Goal: Use online tool/utility: Utilize a website feature to perform a specific function

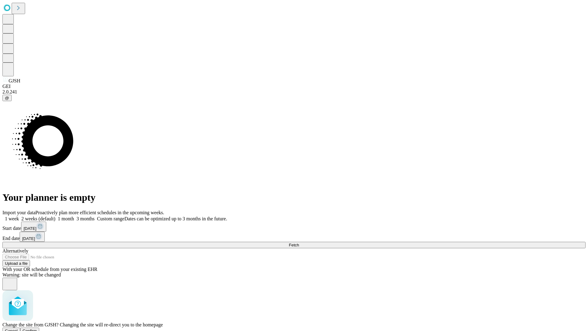
click at [37, 328] on span "Confirm" at bounding box center [30, 330] width 14 height 5
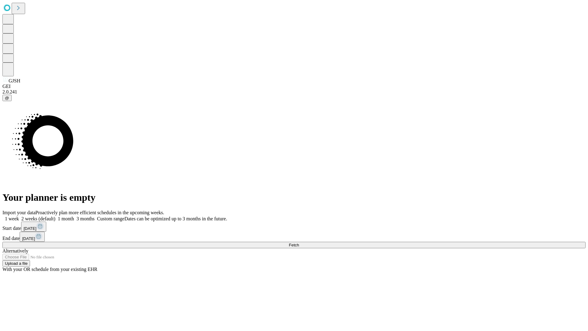
click at [74, 216] on label "1 month" at bounding box center [64, 218] width 19 height 5
click at [299, 242] on span "Fetch" at bounding box center [294, 244] width 10 height 5
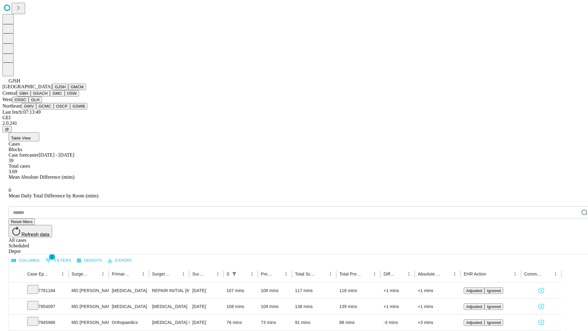
click at [68, 90] on button "GMCM" at bounding box center [77, 87] width 18 height 6
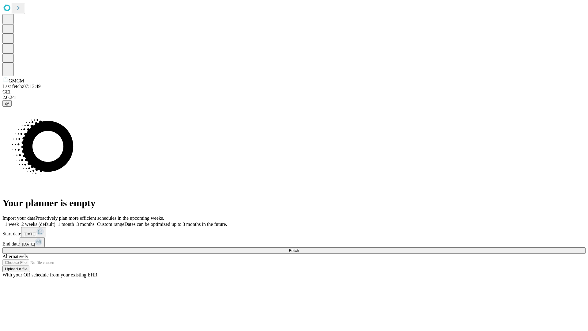
click at [299, 248] on span "Fetch" at bounding box center [294, 250] width 10 height 5
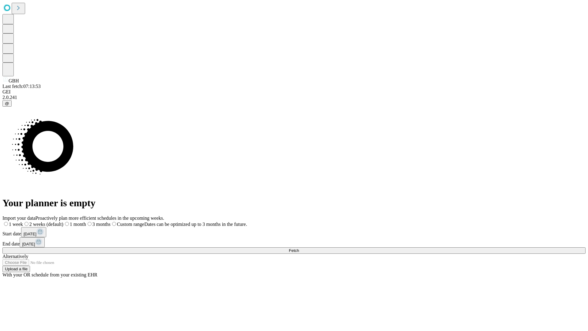
click at [86, 221] on label "1 month" at bounding box center [74, 223] width 23 height 5
click at [299, 248] on span "Fetch" at bounding box center [294, 250] width 10 height 5
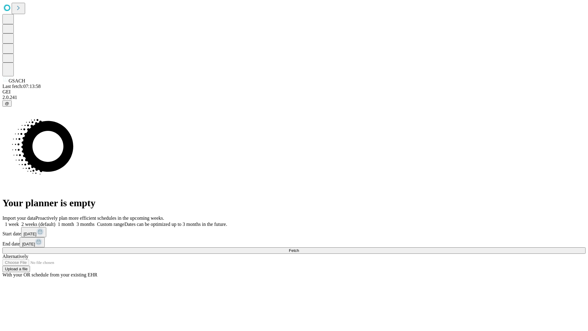
click at [74, 221] on label "1 month" at bounding box center [64, 223] width 19 height 5
click at [299, 248] on span "Fetch" at bounding box center [294, 250] width 10 height 5
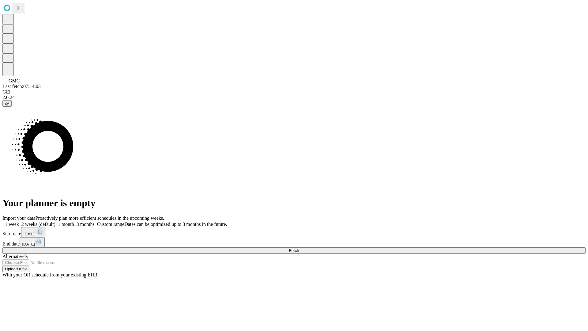
click at [299, 248] on span "Fetch" at bounding box center [294, 250] width 10 height 5
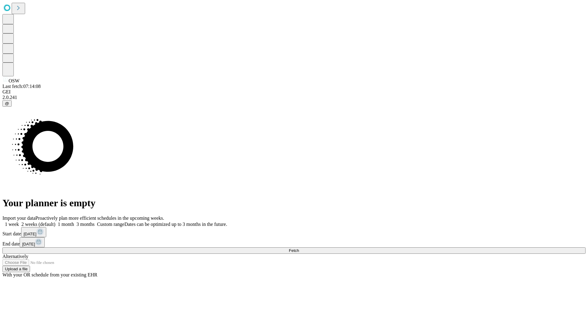
click at [74, 221] on label "1 month" at bounding box center [64, 223] width 19 height 5
click at [299, 248] on span "Fetch" at bounding box center [294, 250] width 10 height 5
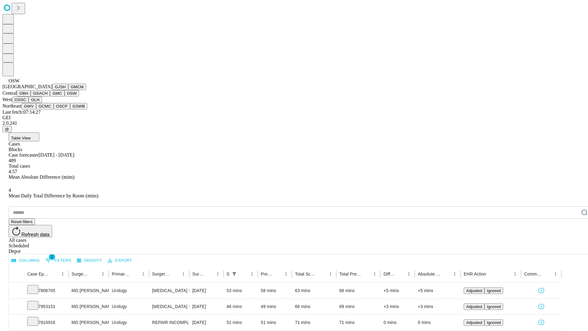
click at [29, 103] on button "OSSC" at bounding box center [20, 99] width 17 height 6
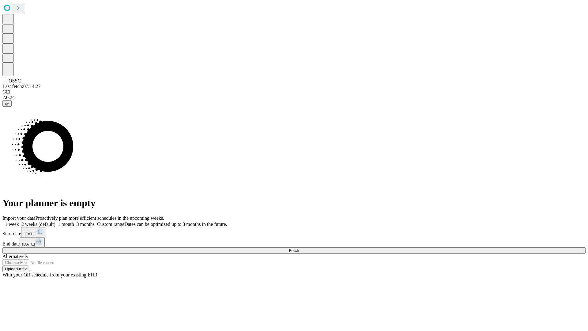
click at [74, 221] on label "1 month" at bounding box center [64, 223] width 19 height 5
click at [299, 248] on span "Fetch" at bounding box center [294, 250] width 10 height 5
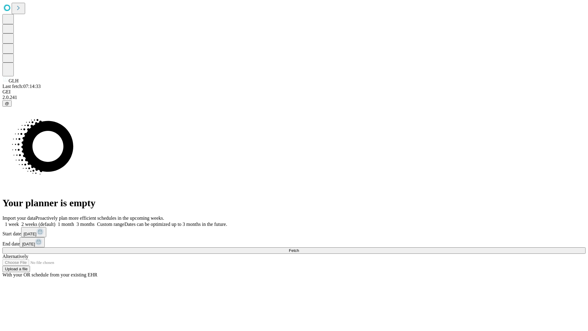
click at [74, 221] on label "1 month" at bounding box center [64, 223] width 19 height 5
click at [299, 248] on span "Fetch" at bounding box center [294, 250] width 10 height 5
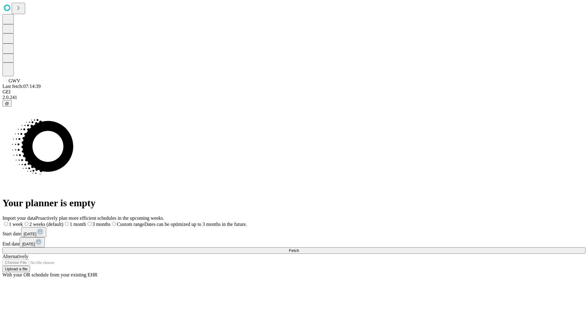
click at [86, 221] on label "1 month" at bounding box center [74, 223] width 23 height 5
click at [299, 248] on span "Fetch" at bounding box center [294, 250] width 10 height 5
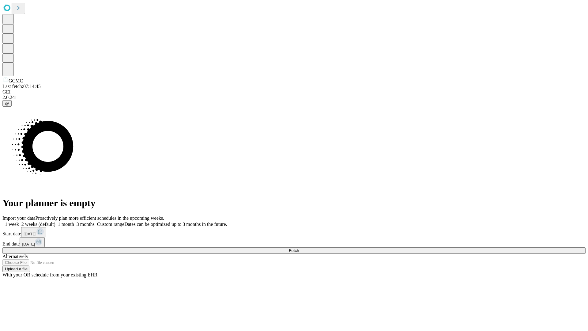
click at [74, 221] on label "1 month" at bounding box center [64, 223] width 19 height 5
click at [299, 248] on span "Fetch" at bounding box center [294, 250] width 10 height 5
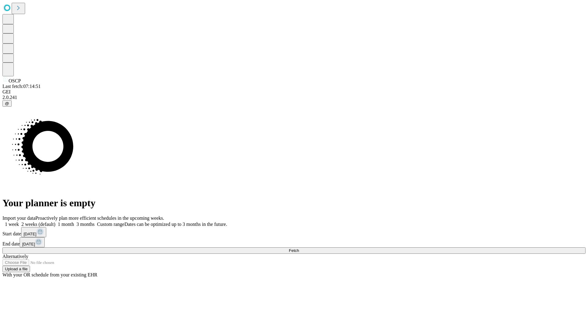
click at [74, 221] on label "1 month" at bounding box center [64, 223] width 19 height 5
click at [299, 248] on span "Fetch" at bounding box center [294, 250] width 10 height 5
